Goal: Task Accomplishment & Management: Manage account settings

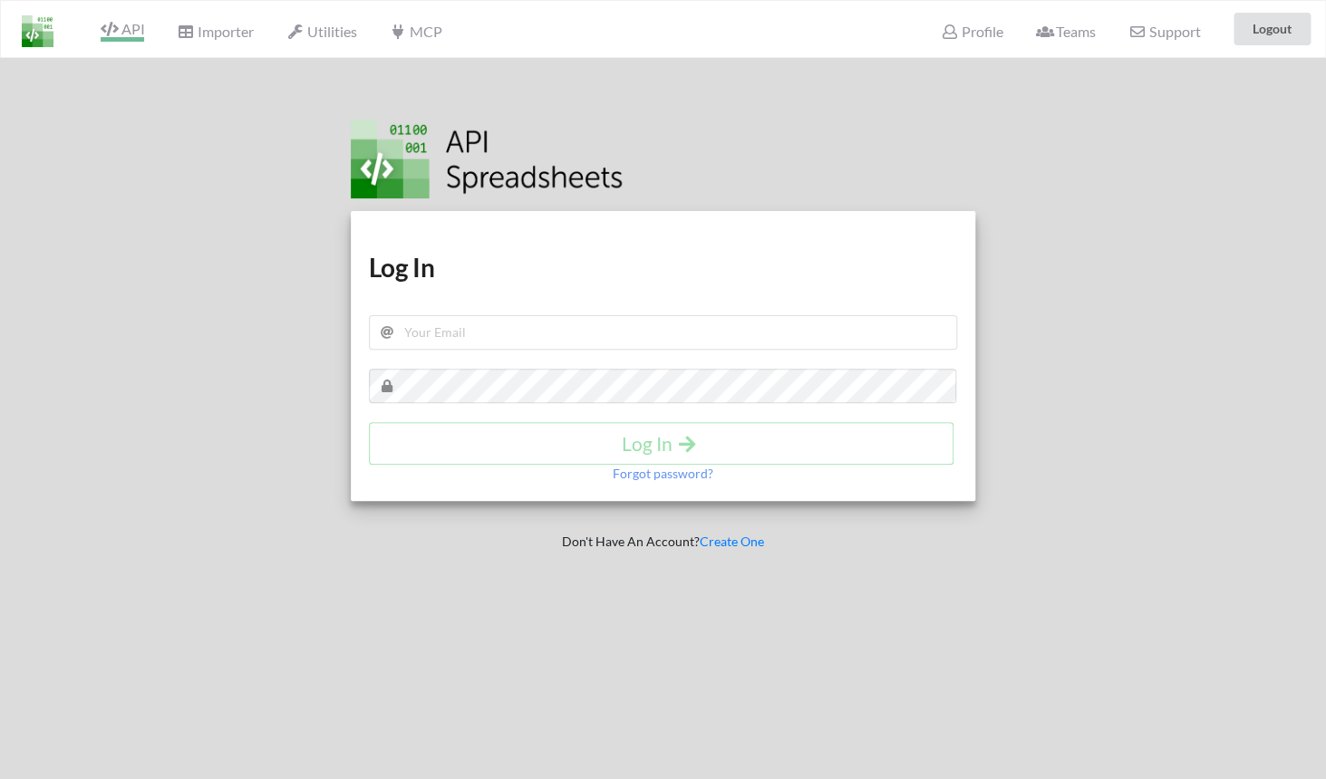
click at [127, 36] on span "API" at bounding box center [122, 31] width 43 height 22
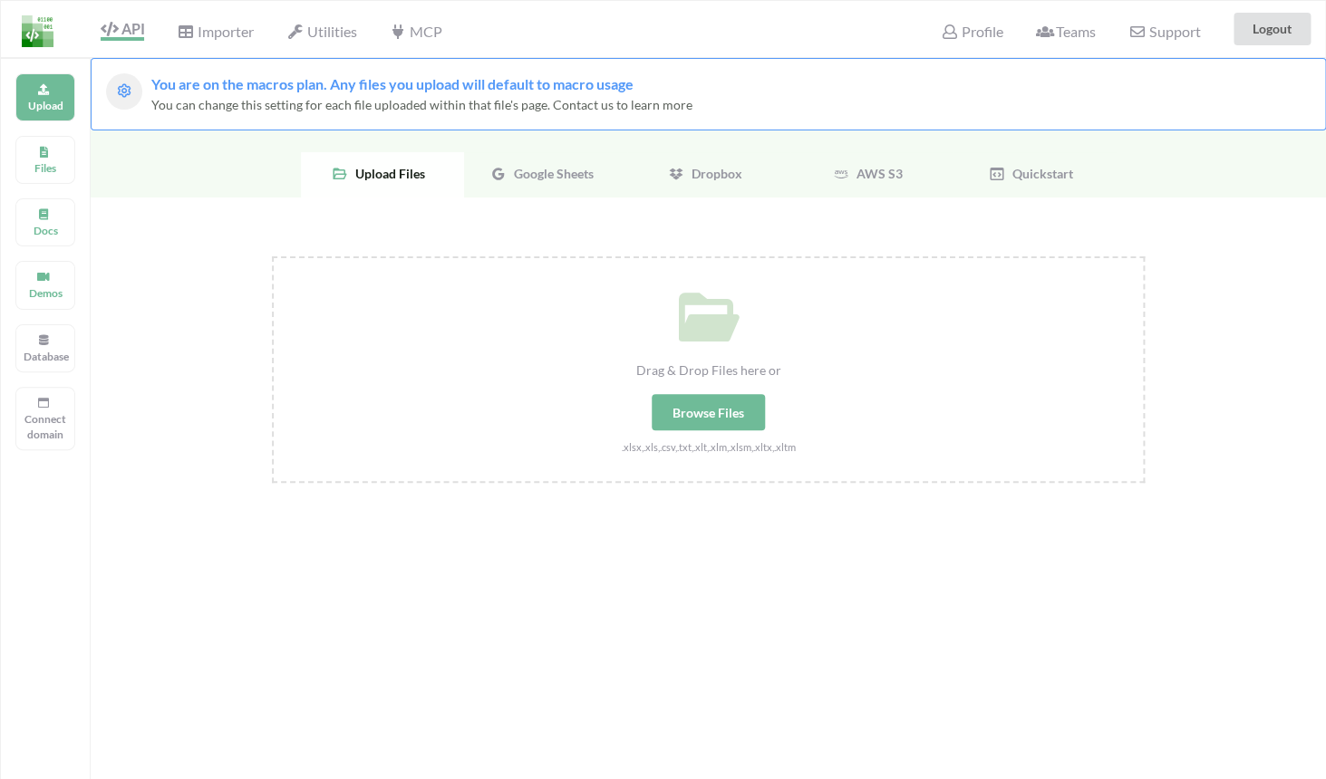
click at [1278, 50] on div "Logout" at bounding box center [1273, 29] width 104 height 53
click at [1278, 32] on button "Logout" at bounding box center [1271, 29] width 77 height 33
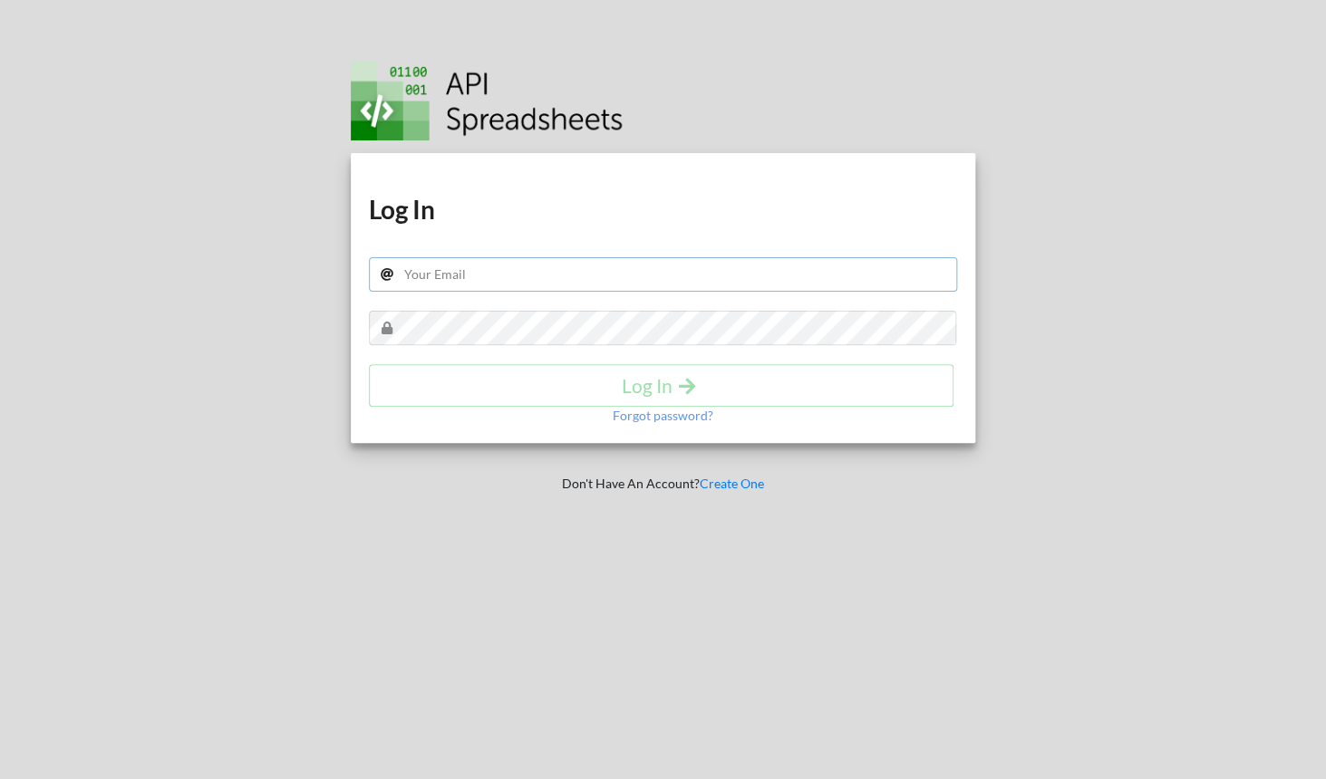
click at [706, 275] on input "text" at bounding box center [663, 274] width 588 height 34
type input "d"
type input "adhaar@apispreadsheets.com"
